Goal: Task Accomplishment & Management: Manage account settings

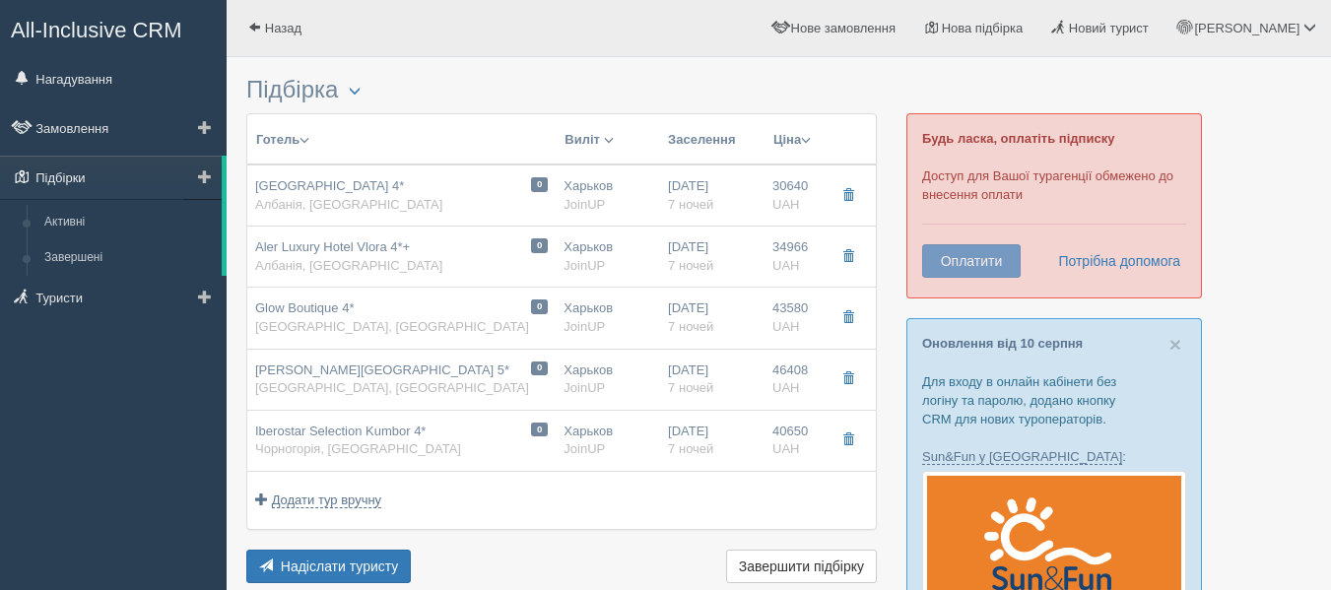
click at [123, 185] on link "Підбірки" at bounding box center [111, 177] width 222 height 43
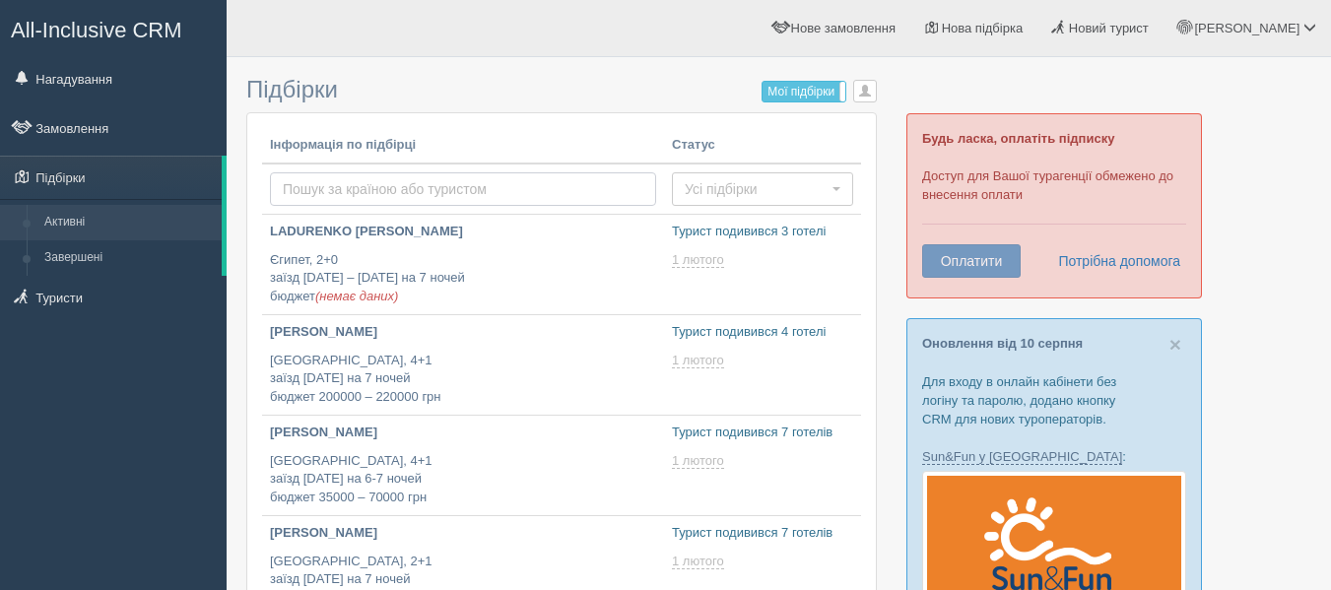
click at [454, 197] on input "text" at bounding box center [463, 188] width 386 height 33
type input "Черногория"
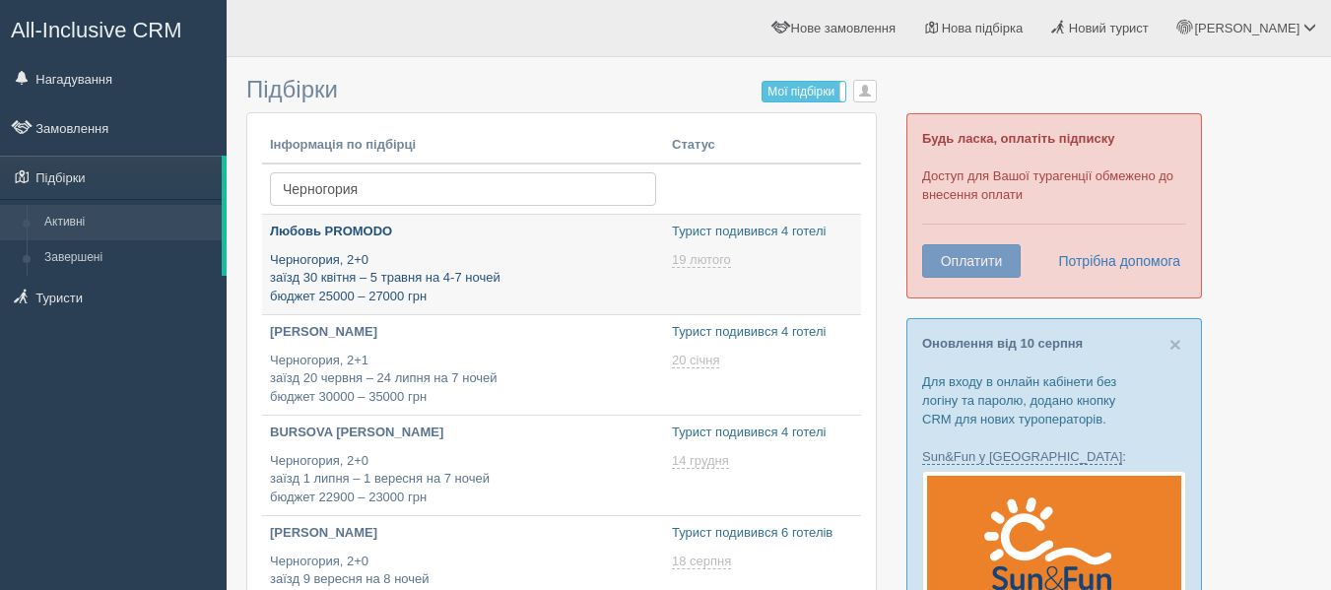
type input "[DATE] 15:05"
click at [503, 257] on p "Черногория, 2+0 заїзд 30 квітня – 5 травня на 4-7 ночей бюджет 25000 – 27000 грн" at bounding box center [463, 278] width 386 height 55
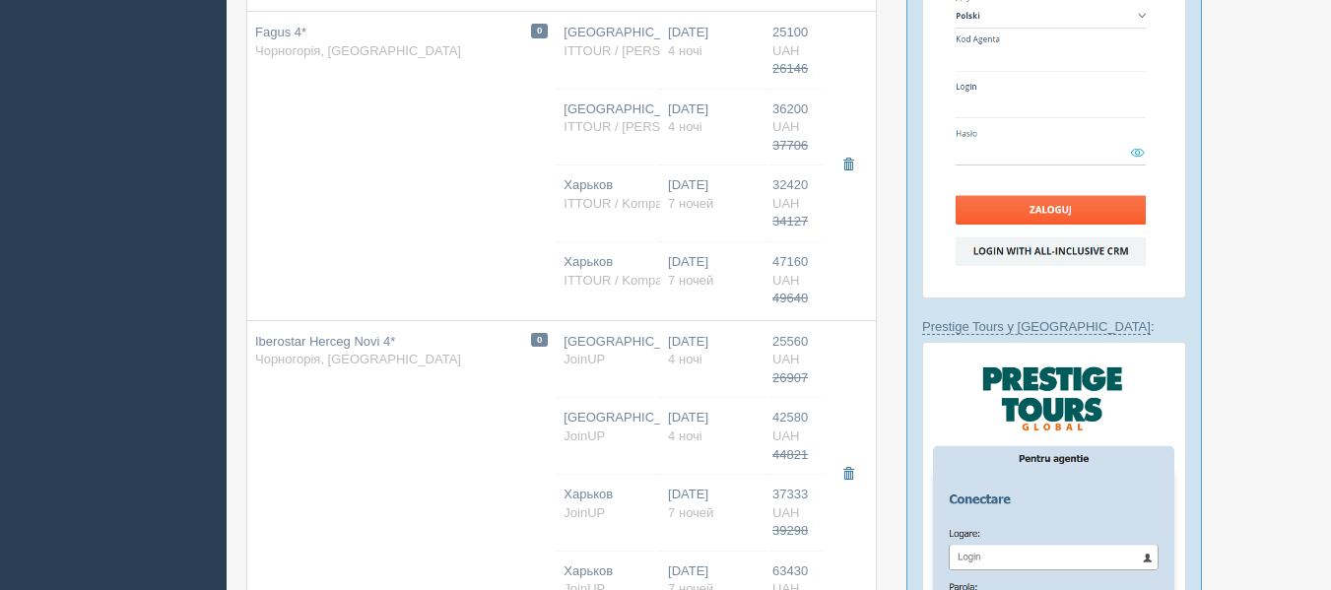
scroll to position [696, 0]
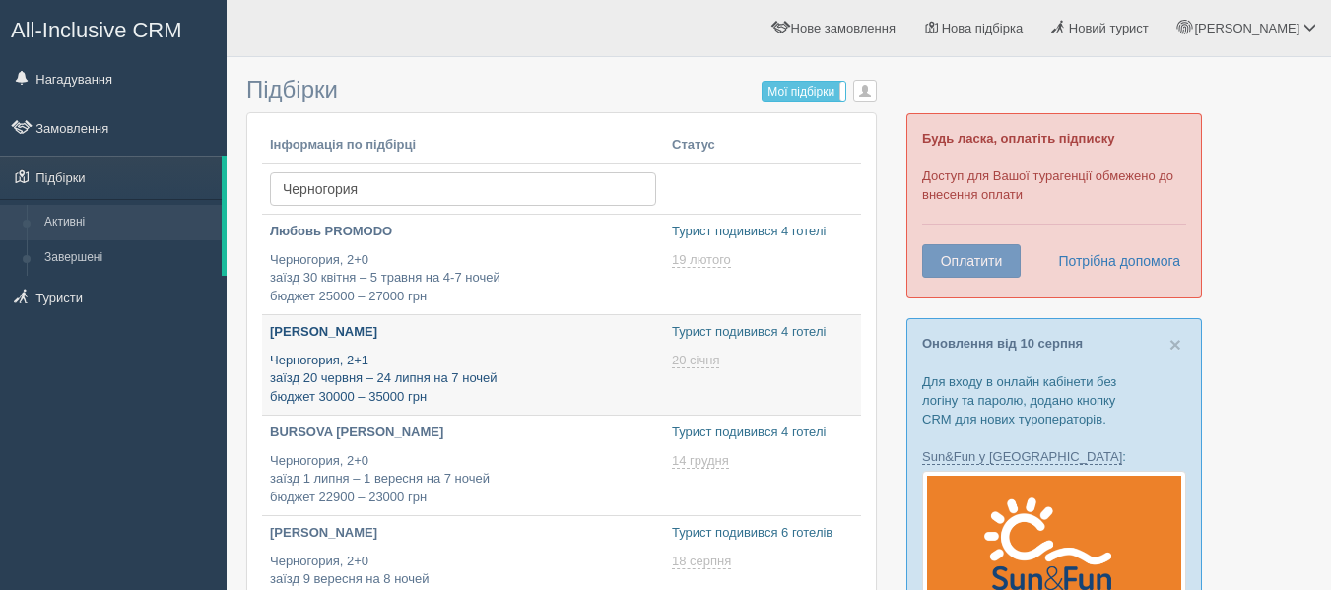
type input "[DATE] 20:55"
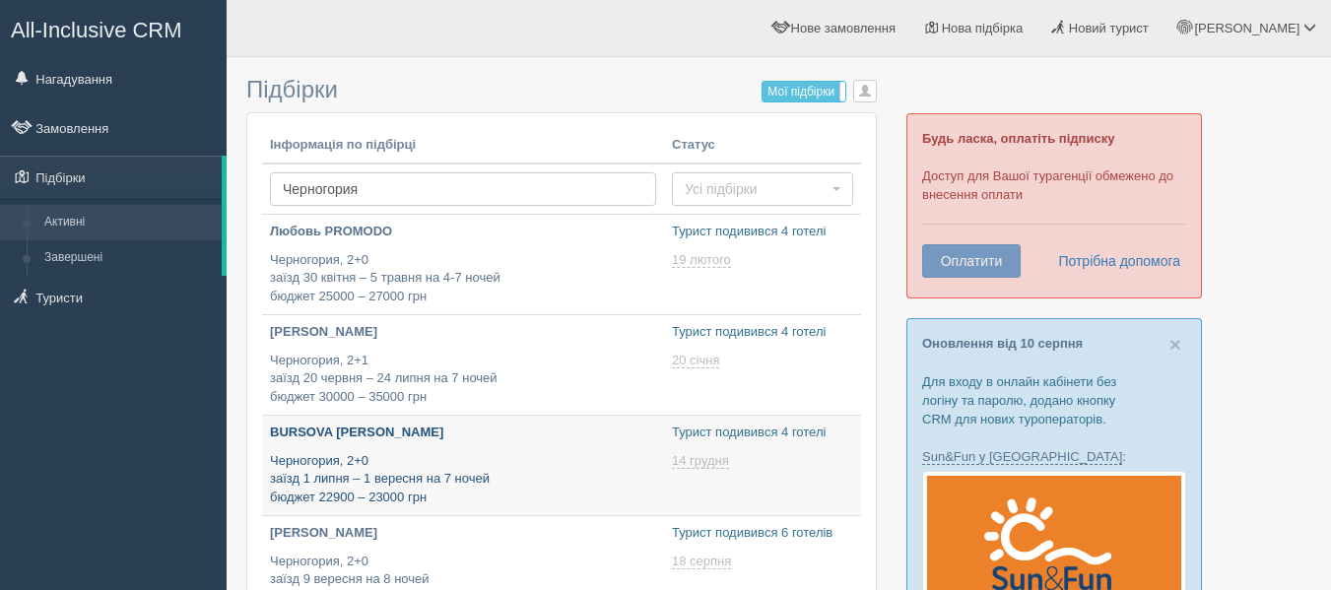
type input "2025-08-13 19:10"
click at [488, 485] on p "Черногория, 2+0 заїзд 1 липня – 1 вересня на 7 ночей бюджет 22900 – 23000 грн" at bounding box center [463, 479] width 386 height 55
